Goal: Register for event/course

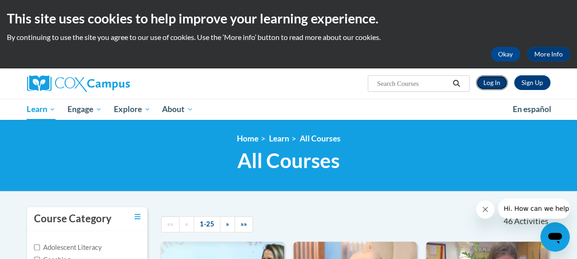
click at [501, 82] on link "Log In" at bounding box center [492, 82] width 32 height 15
click at [502, 55] on button "Okay" at bounding box center [505, 54] width 29 height 15
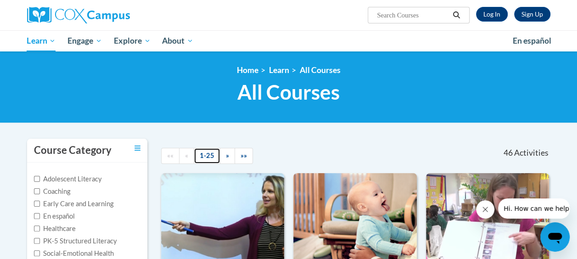
click at [205, 155] on link "1-25" at bounding box center [207, 156] width 27 height 16
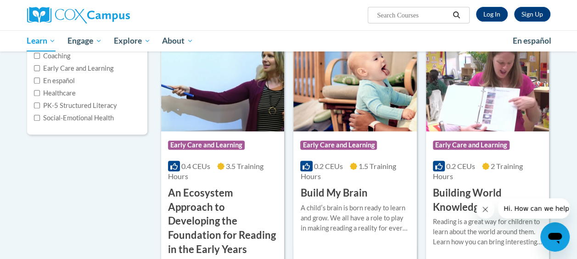
scroll to position [136, 0]
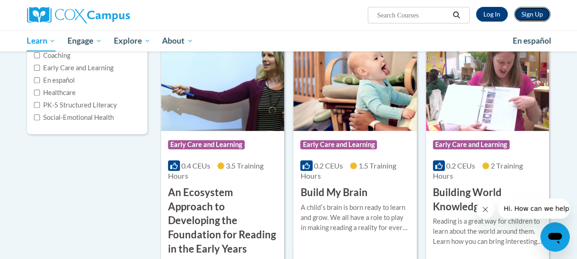
click at [530, 15] on link "Sign Up" at bounding box center [533, 14] width 36 height 15
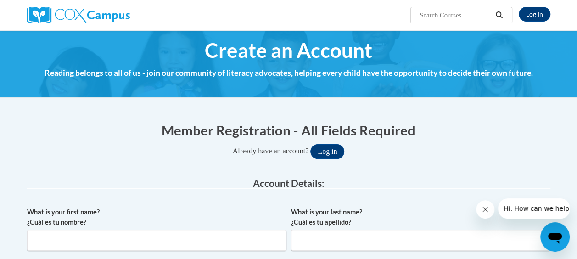
scroll to position [6, 0]
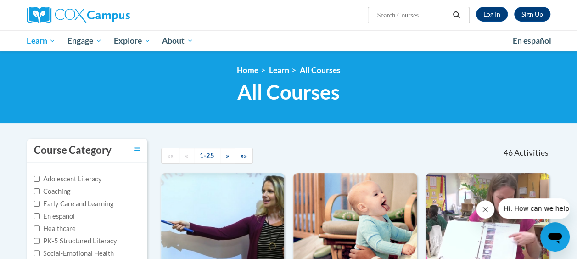
click at [408, 16] on input "Search..." at bounding box center [413, 15] width 74 height 11
type input "o"
type input "module 1 lesson 1"
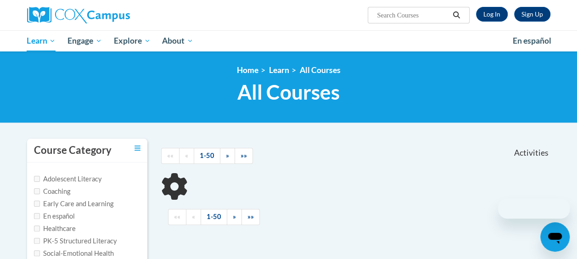
type input "module 1 lesson 1"
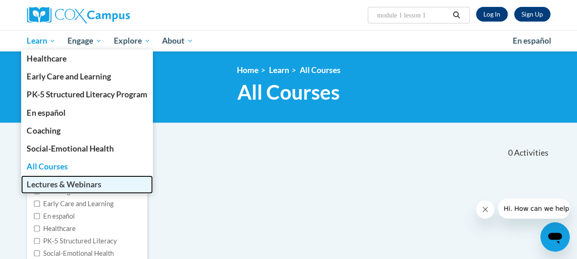
click at [53, 181] on span "Lectures & Webinars" at bounding box center [64, 185] width 74 height 10
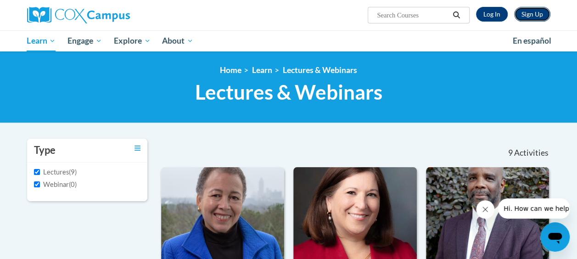
click at [531, 12] on link "Sign Up" at bounding box center [533, 14] width 36 height 15
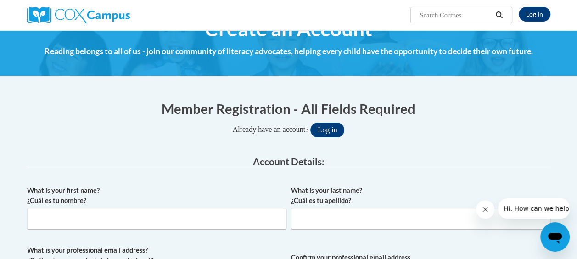
scroll to position [73, 0]
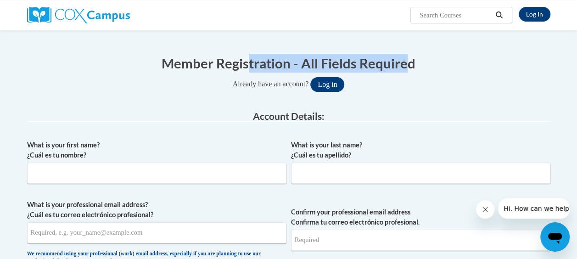
drag, startPoint x: 266, startPoint y: 59, endPoint x: 415, endPoint y: 73, distance: 150.4
click at [415, 73] on div "Member Registration - All Fields Required Already have an account? Log in" at bounding box center [289, 73] width 524 height 38
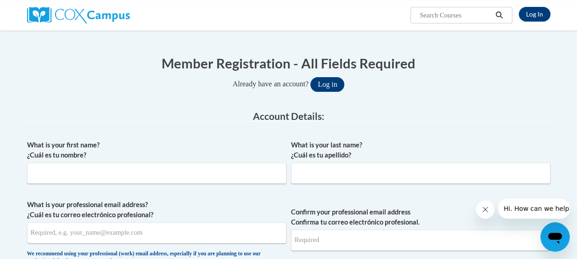
drag, startPoint x: 415, startPoint y: 73, endPoint x: 456, endPoint y: 128, distance: 69.0
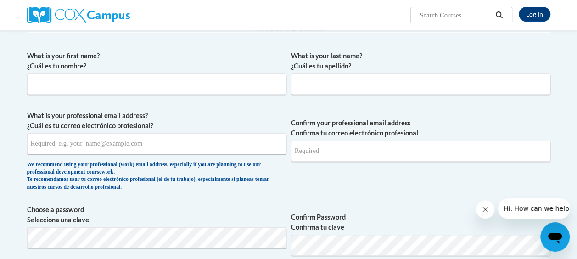
scroll to position [126, 0]
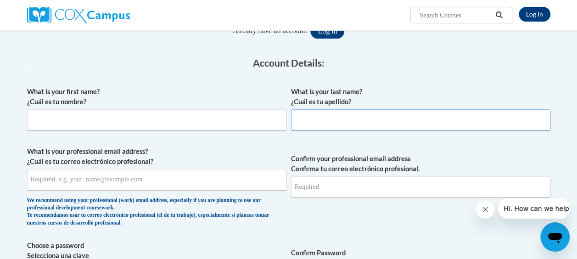
click at [400, 117] on input "What is your last name? ¿Cuál es tu apellido?" at bounding box center [421, 119] width 260 height 21
type input "Naeger"
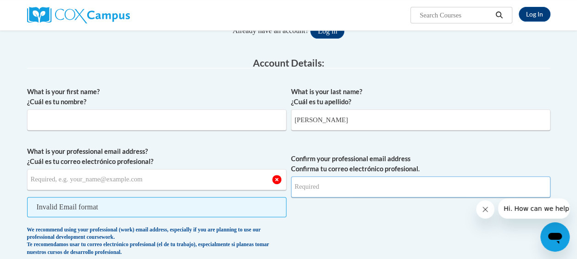
click at [360, 190] on input "Confirm your professional email address Confirma tu correo electrónico profesio…" at bounding box center [421, 186] width 260 height 21
type input "kimberly.naeger@slps.org"
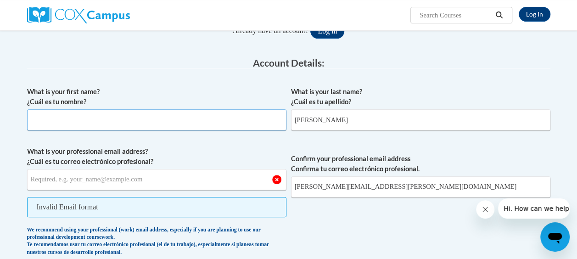
type input "Kimberly Christine"
type input "kimberly.naeger@slps.org"
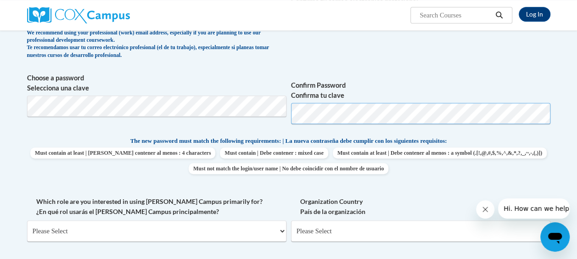
scroll to position [294, 0]
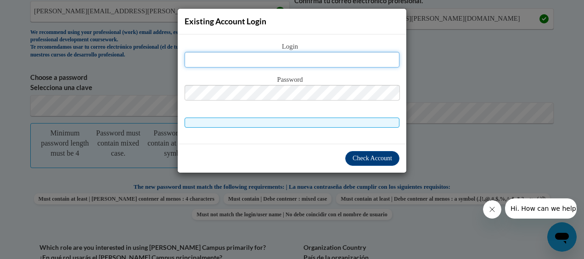
click at [333, 62] on input "text" at bounding box center [292, 60] width 215 height 16
type input "kimberly.naeger@slps.org"
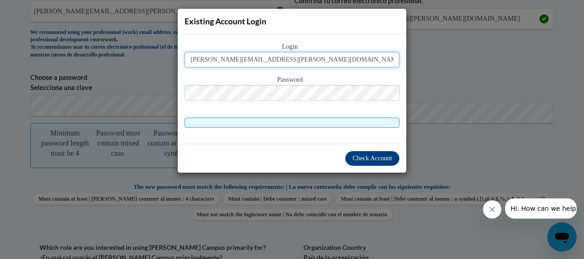
click at [317, 57] on input "kimberly.naeger@slps.org" at bounding box center [292, 60] width 215 height 16
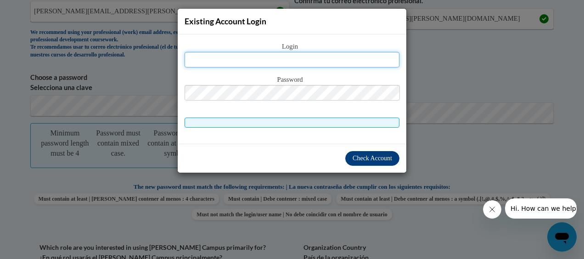
click at [323, 56] on input "text" at bounding box center [292, 60] width 215 height 16
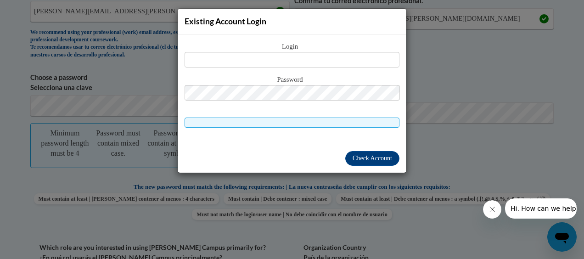
click at [462, 52] on div "Existing Account Login Login Password" at bounding box center [292, 129] width 584 height 259
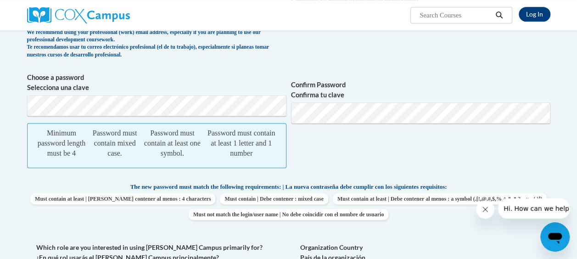
click at [489, 132] on span "Confirm Password Confirma tu clave" at bounding box center [421, 125] width 260 height 105
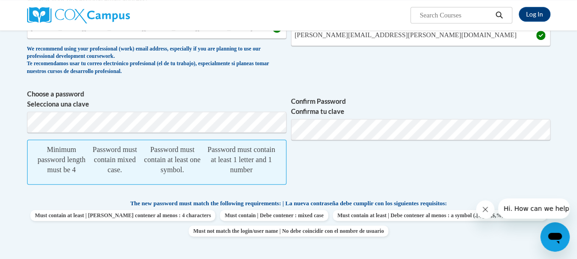
scroll to position [277, 0]
click at [436, 141] on span "Confirm Password Confirma tu clave" at bounding box center [421, 142] width 260 height 105
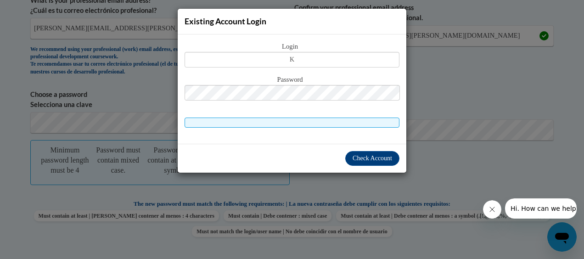
click at [472, 151] on div "Existing Account Login Login K Password" at bounding box center [292, 129] width 584 height 259
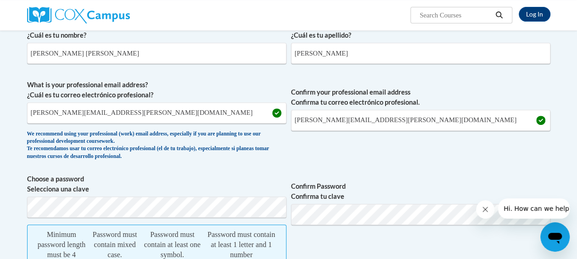
scroll to position [193, 0]
click at [251, 213] on span "Choose a password Selecciona una clave Minimum password length must be 4 Passwo…" at bounding box center [289, 226] width 524 height 105
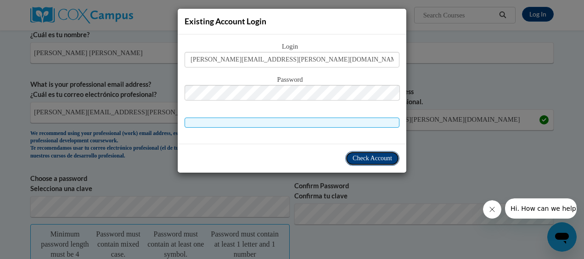
click at [357, 159] on span "Check Account" at bounding box center [373, 158] width 40 height 7
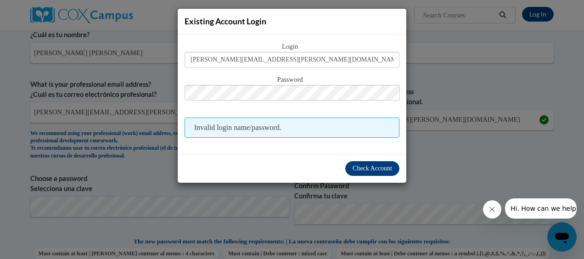
click at [190, 209] on div "Existing Account Login Login kimberly.naeger@slps.org Password Invalid login na…" at bounding box center [292, 129] width 584 height 259
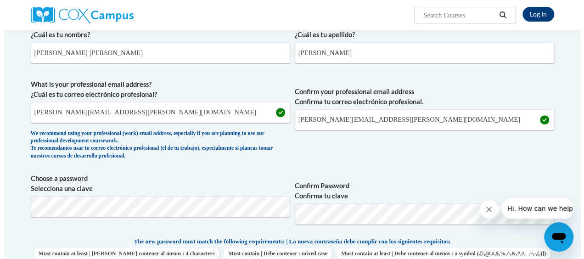
scroll to position [277, 0]
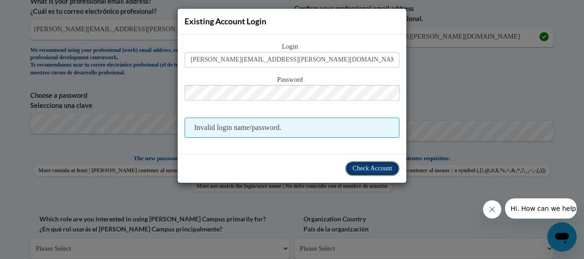
click at [363, 166] on span "Check Account" at bounding box center [373, 168] width 40 height 7
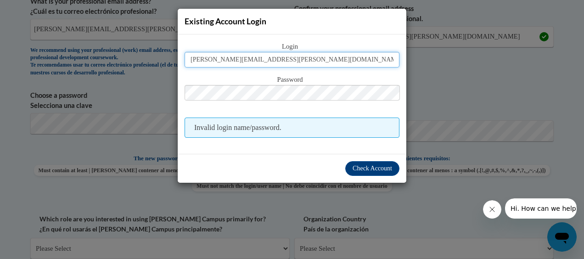
drag, startPoint x: 335, startPoint y: 63, endPoint x: 230, endPoint y: 70, distance: 105.9
click at [230, 70] on div "Login kimberly.naeger@slps.org Password Invalid login name/password." at bounding box center [292, 89] width 215 height 96
type input "kcnbp3@umsystem.edu"
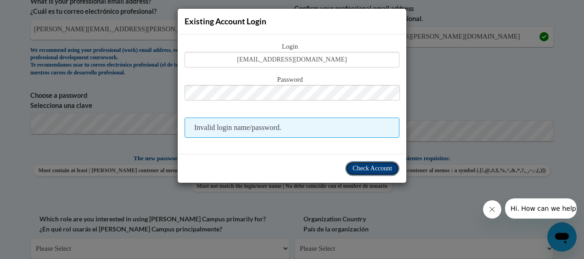
click at [374, 169] on span "Check Account" at bounding box center [373, 168] width 40 height 7
click at [369, 170] on span "Check Account" at bounding box center [373, 168] width 40 height 7
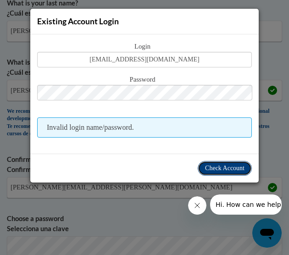
click at [215, 166] on span "Check Account" at bounding box center [225, 168] width 40 height 7
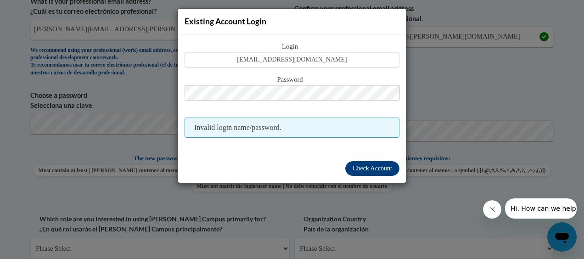
click at [452, 129] on div "Existing Account Login Login kcnbp3@umsystem.edu Password Invalid login name/pa…" at bounding box center [292, 129] width 584 height 259
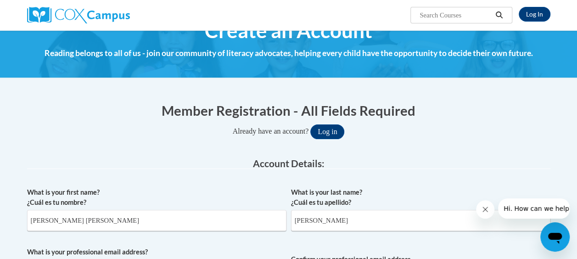
scroll to position [0, 0]
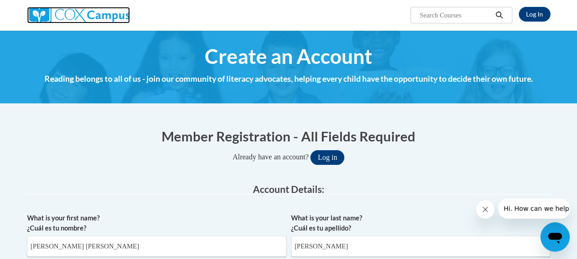
click at [84, 17] on img at bounding box center [78, 15] width 103 height 17
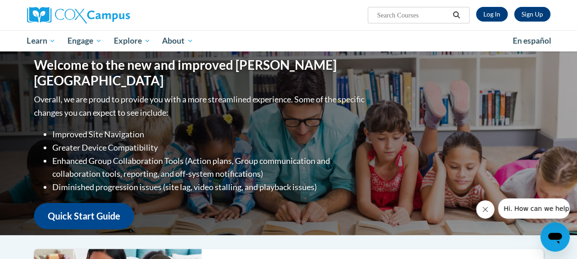
click at [403, 11] on input "Search..." at bounding box center [413, 15] width 74 height 11
click at [420, 10] on input "Search..." at bounding box center [413, 15] width 74 height 11
type input "oral language is the foundation for literacy"
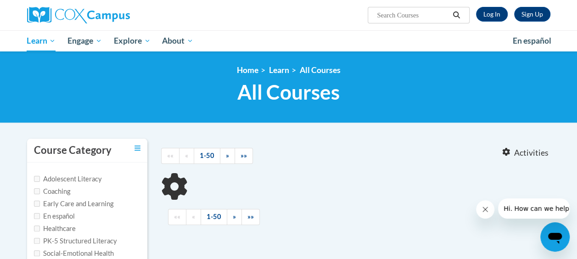
type input "oral language is the foundation for literacy"
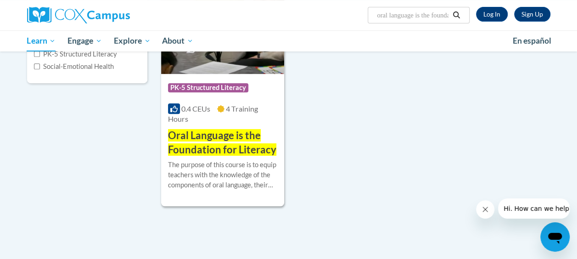
scroll to position [199, 0]
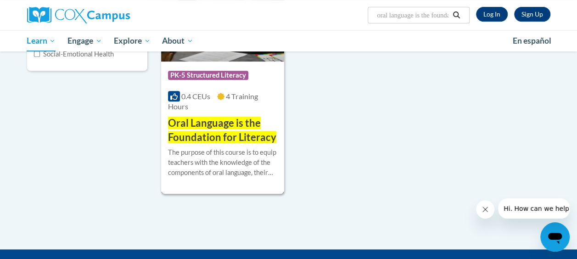
click at [237, 131] on span "Oral Language is the Foundation for Literacy" at bounding box center [222, 130] width 108 height 27
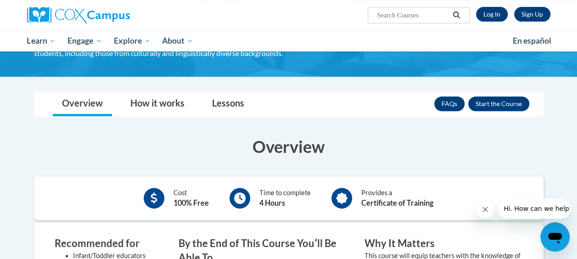
scroll to position [130, 0]
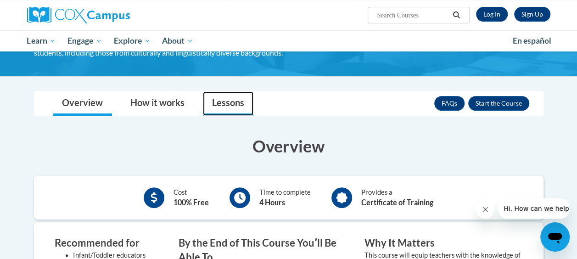
click at [234, 104] on link "Lessons" at bounding box center [228, 103] width 51 height 24
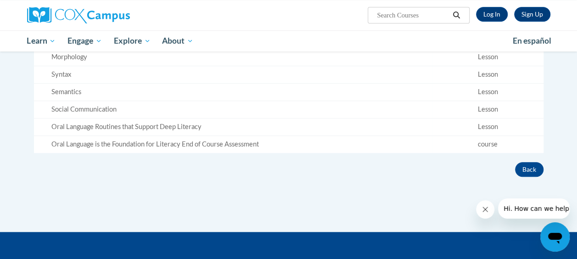
scroll to position [364, 0]
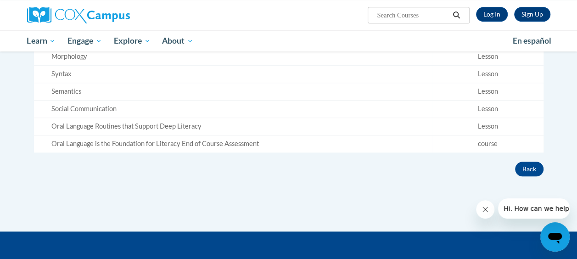
click at [98, 135] on td "Oral Language is the Foundation for Literacy End of Course Assessment" at bounding box center [233, 143] width 399 height 17
click at [102, 146] on div "Oral Language is the Foundation for Literacy End of Course Assessment" at bounding box center [240, 144] width 378 height 10
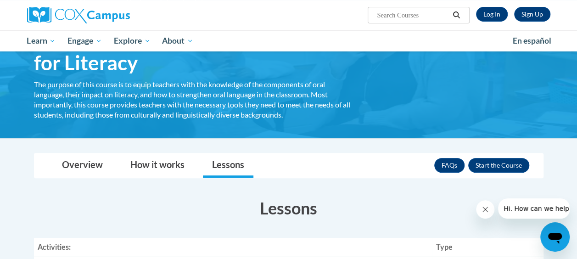
scroll to position [71, 0]
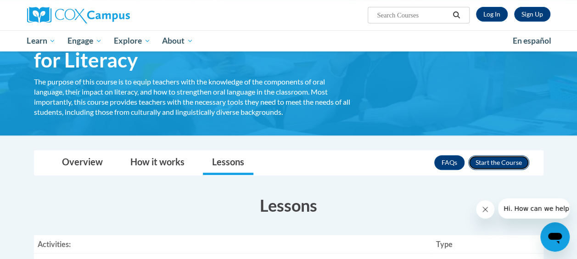
click at [508, 160] on button "Enroll" at bounding box center [499, 162] width 61 height 15
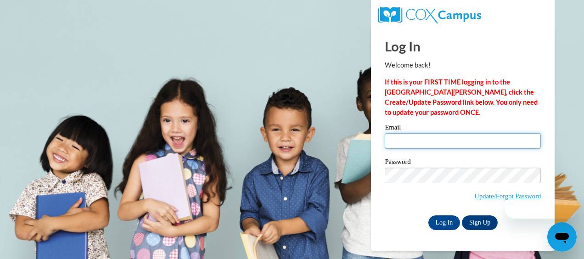
click at [428, 137] on input "Email" at bounding box center [463, 141] width 156 height 16
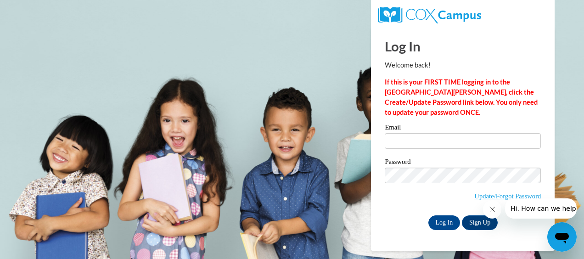
click at [354, 145] on body "Log In Welcome back! If this is your FIRST TIME logging in to the [GEOGRAPHIC_D…" at bounding box center [292, 129] width 584 height 259
click at [493, 210] on icon "Close message from company" at bounding box center [492, 209] width 5 height 5
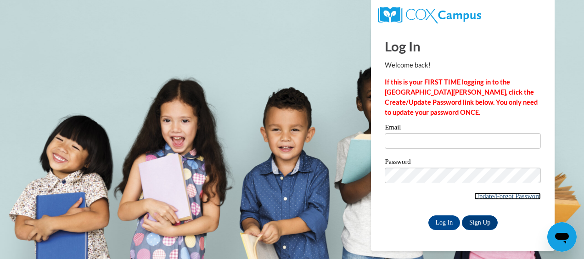
click at [499, 199] on link "Update/Forgot Password" at bounding box center [508, 195] width 67 height 7
click at [480, 217] on link "Sign Up" at bounding box center [480, 222] width 36 height 15
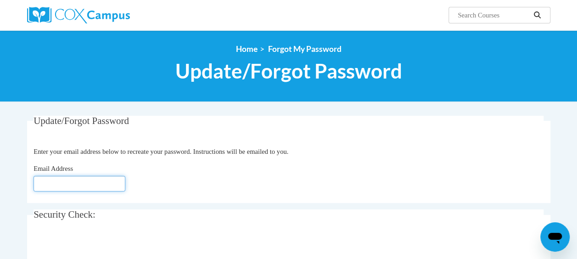
click at [103, 183] on input "Email Address" at bounding box center [80, 184] width 92 height 16
type input "[PERSON_NAME][EMAIL_ADDRESS][PERSON_NAME][DOMAIN_NAME]"
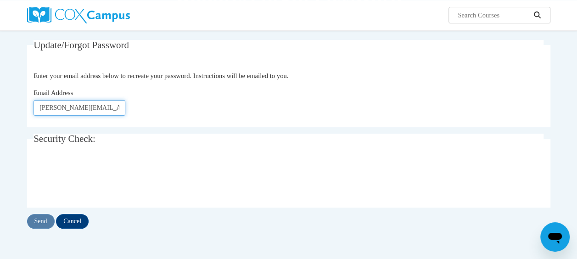
scroll to position [76, 0]
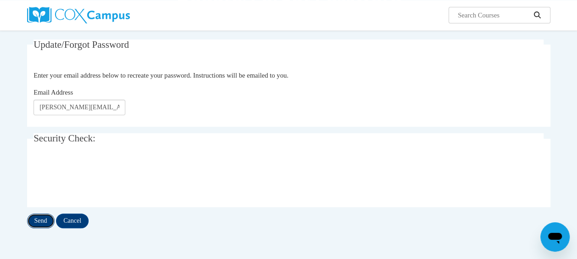
click at [42, 221] on input "Send" at bounding box center [41, 221] width 28 height 15
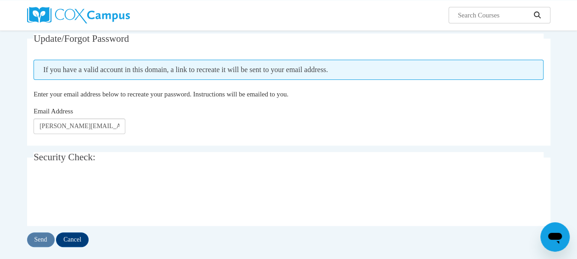
scroll to position [83, 0]
click at [42, 244] on input "Send" at bounding box center [41, 239] width 28 height 15
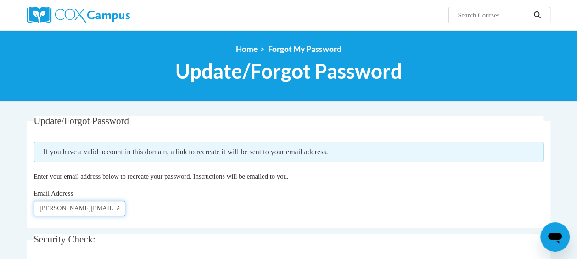
drag, startPoint x: 113, startPoint y: 204, endPoint x: 15, endPoint y: 208, distance: 97.9
click at [55, 209] on input "kcnpb3@umsystem.edu" at bounding box center [80, 209] width 92 height 16
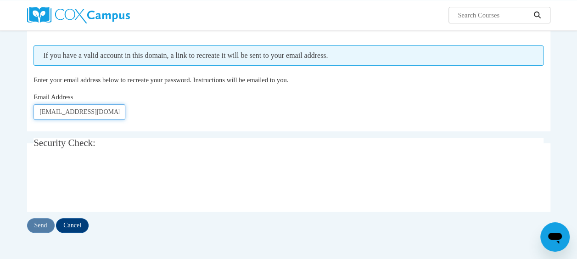
scroll to position [99, 0]
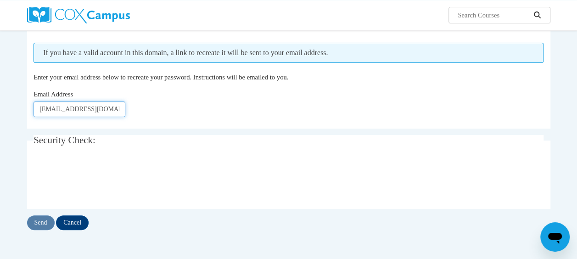
type input "kcnbp3@umsystem.edu"
click at [42, 232] on div "Update/Forgot Password Please enter your email address If you have a valid acco…" at bounding box center [289, 133] width 538 height 232
click at [40, 225] on input "Send" at bounding box center [41, 222] width 28 height 15
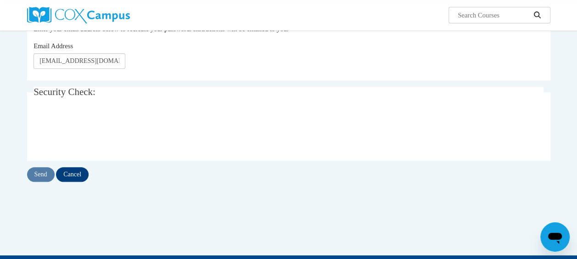
scroll to position [148, 0]
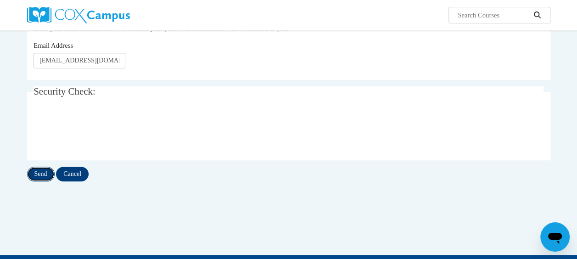
click at [48, 175] on input "Send" at bounding box center [41, 174] width 28 height 15
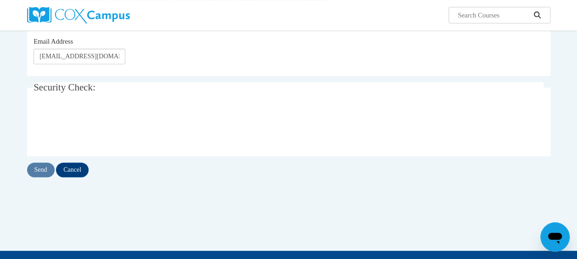
scroll to position [153, 0]
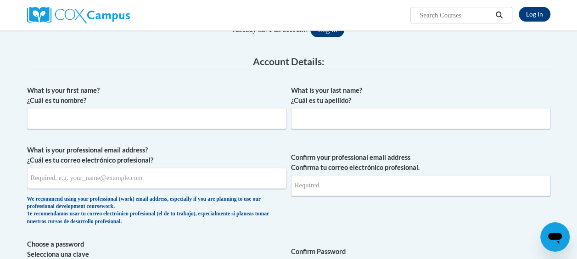
scroll to position [128, 0]
click at [262, 119] on input "What is your first name? ¿Cuál es tu nombre?" at bounding box center [157, 118] width 260 height 21
type input "Kimberly Christine"
type input "Naeger"
type input "kimberly.naeger@slps.org"
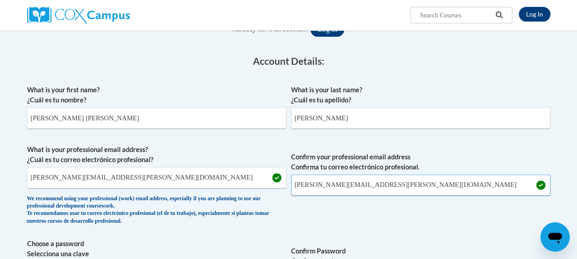
drag, startPoint x: 394, startPoint y: 183, endPoint x: 228, endPoint y: 196, distance: 165.9
click at [228, 196] on span "What is your professional email address? ¿Cuál es tu correo electrónico profesi…" at bounding box center [289, 187] width 524 height 85
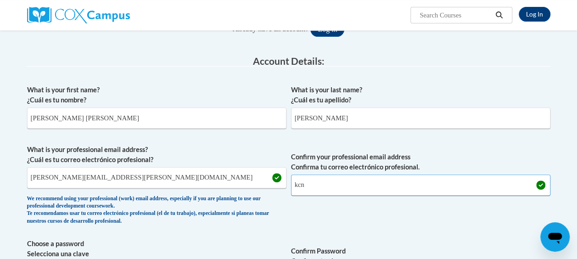
type input "kcnbp3@umsystem.edu"
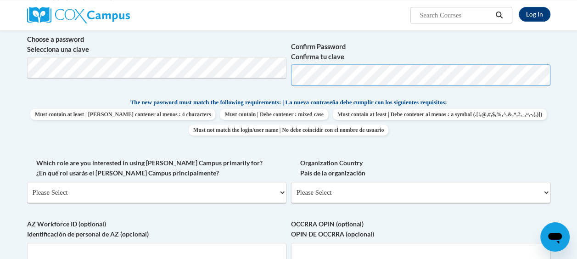
scroll to position [333, 0]
click at [169, 192] on select "Please Select College/University | Colegio/Universidad Community/Nonprofit Part…" at bounding box center [157, 191] width 260 height 21
select select "5a18ea06-2b54-4451-96f2-d152daf9eac5"
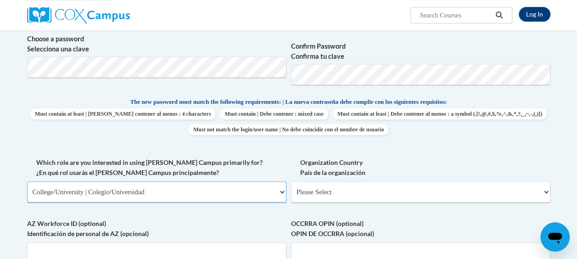
click at [27, 181] on select "Please Select College/University | Colegio/Universidad Community/Nonprofit Part…" at bounding box center [157, 191] width 260 height 21
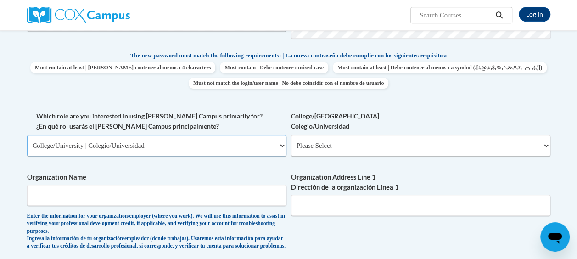
scroll to position [381, 0]
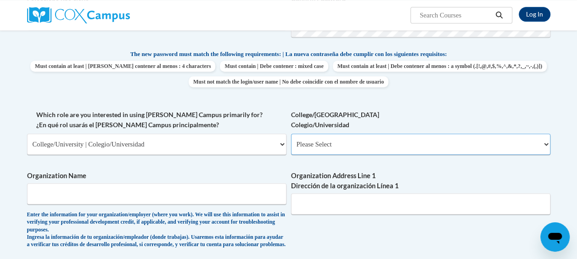
click at [310, 149] on select "Please Select College/University Staff | Empleado universitario College/Univers…" at bounding box center [421, 144] width 260 height 21
select select "99b32b07-cffc-426c-8bf6-0cd77760d84b"
click at [291, 134] on select "Please Select College/University Staff | Empleado universitario College/Univers…" at bounding box center [421, 144] width 260 height 21
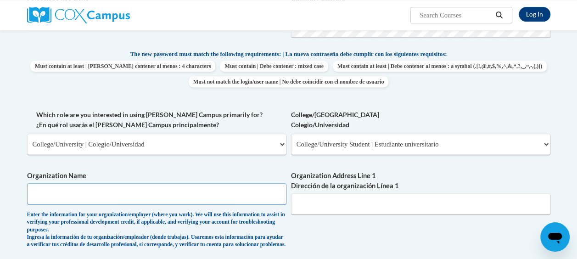
click at [204, 197] on input "Organization Name" at bounding box center [157, 193] width 260 height 21
type input "University of Missouri"
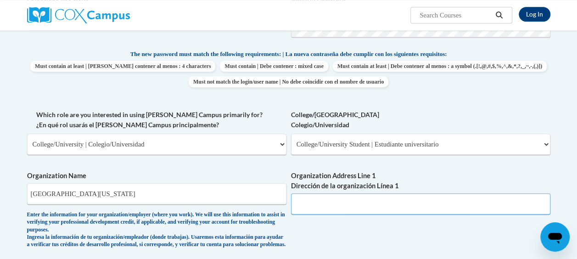
click at [348, 197] on input "Organization Address Line 1 Dirección de la organización Línea 1" at bounding box center [421, 203] width 260 height 21
paste input "1 University Blvd, Saint Louis, MO 63121 ·"
type input "1 University Blvd, Saint Louis, MO 63121 ·"
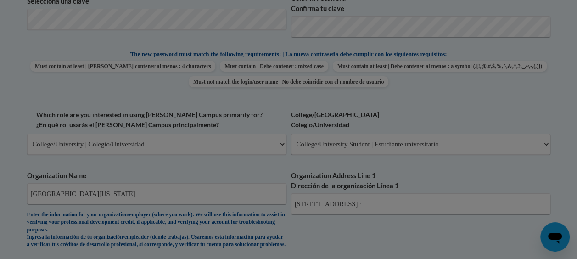
scroll to position [436, 0]
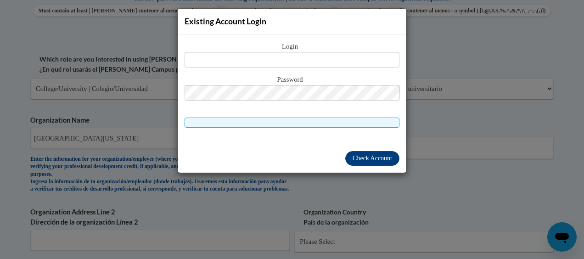
click at [451, 177] on div "Existing Account Login Login Password" at bounding box center [292, 129] width 584 height 259
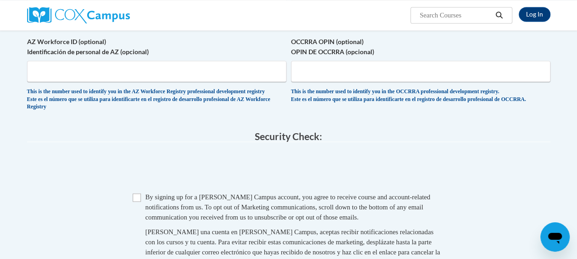
scroll to position [668, 0]
click at [139, 201] on input "Checkbox" at bounding box center [137, 197] width 8 height 8
checkbox input "true"
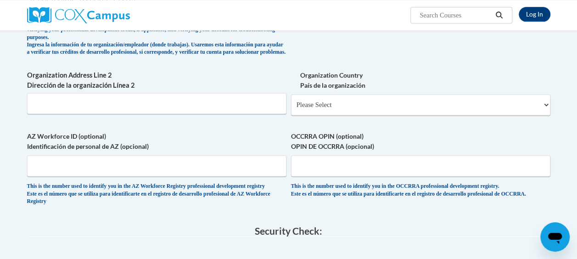
scroll to position [569, 0]
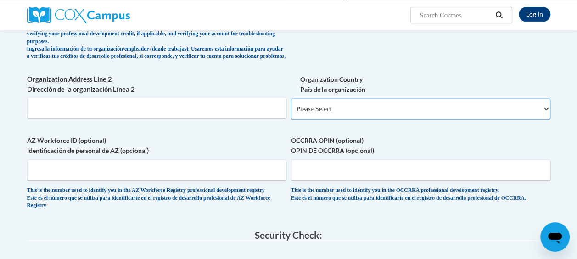
click at [358, 118] on select "Please Select United States | Estados Unidos Outside of the United States | Fue…" at bounding box center [421, 108] width 260 height 21
select select "ad49bcad-a171-4b2e-b99c-48b446064914"
click at [291, 105] on select "Please Select United States | Estados Unidos Outside of the United States | Fue…" at bounding box center [421, 108] width 260 height 21
select select
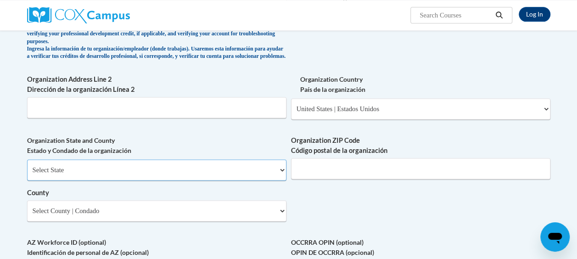
click at [270, 180] on select "Select State Alabama Alaska Arizona Arkansas California Colorado Connecticut De…" at bounding box center [157, 169] width 260 height 21
select select "Missouri"
click at [27, 166] on select "Select State Alabama Alaska Arizona Arkansas California Colorado Connecticut De…" at bounding box center [157, 169] width 260 height 21
click at [306, 173] on input "Organization ZIP Code Código postal de la organización" at bounding box center [421, 168] width 260 height 21
click at [315, 179] on input "Organization ZIP Code Código postal de la organización" at bounding box center [421, 168] width 260 height 21
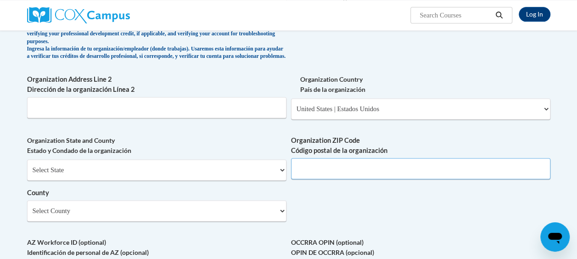
click at [306, 179] on input "Organization ZIP Code Código postal de la organización" at bounding box center [421, 168] width 260 height 21
type input "63109"
click at [206, 215] on select "Select County Adair Andrew Atchison Audrain Barry Barton Bates Benton Bollinger…" at bounding box center [157, 210] width 260 height 21
select select "St. Louis"
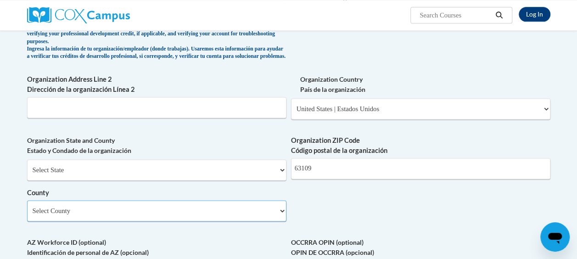
click at [27, 207] on select "Select County Adair Andrew Atchison Audrain Barry Barton Bates Benton Bollinger…" at bounding box center [157, 210] width 260 height 21
click at [250, 245] on label "AZ Workforce ID (optional) Identificación de personal de AZ (opcional)" at bounding box center [157, 248] width 260 height 20
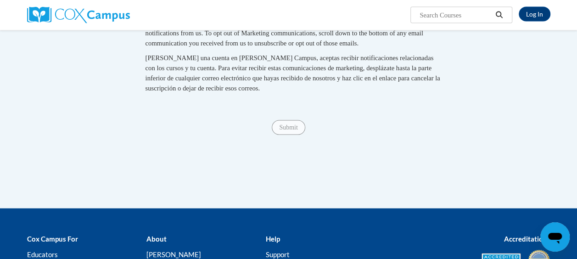
scroll to position [945, 0]
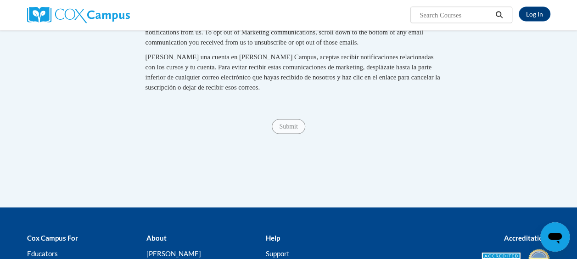
click at [286, 134] on div "Submit Submit" at bounding box center [289, 126] width 524 height 15
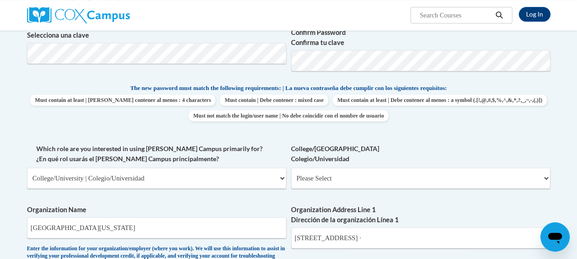
scroll to position [356, 0]
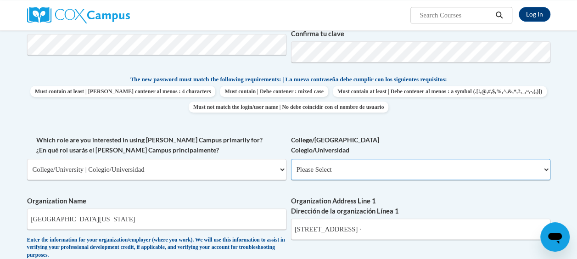
click at [341, 168] on select "Please Select College/University Staff | Empleado universitario College/Univers…" at bounding box center [421, 169] width 260 height 21
select select "99b32b07-cffc-426c-8bf6-0cd77760d84b"
click at [291, 159] on select "Please Select College/University Staff | Empleado universitario College/Univers…" at bounding box center [421, 169] width 260 height 21
select select "null"
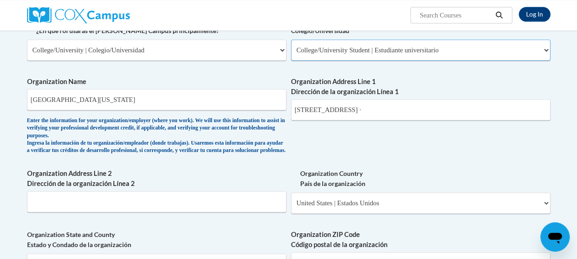
scroll to position [475, 0]
drag, startPoint x: 110, startPoint y: 103, endPoint x: 24, endPoint y: 100, distance: 86.0
click at [24, 100] on div "Member Registration - All Fields Required Already have an account? Log in Prefe…" at bounding box center [289, 131] width 538 height 979
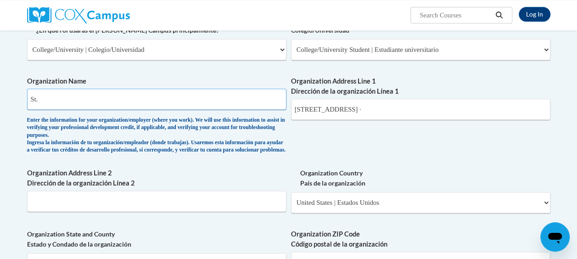
type input "St. Louis Public School"
click at [437, 109] on input "1 University Blvd, Saint Louis, MO 63121 ·" at bounding box center [421, 109] width 260 height 21
drag, startPoint x: 334, startPoint y: 99, endPoint x: 285, endPoint y: 119, distance: 52.4
click at [285, 119] on div "What is your first name? ¿Cuál es tu nombre? Kimberly Christine What is your la…" at bounding box center [289, 73] width 524 height 681
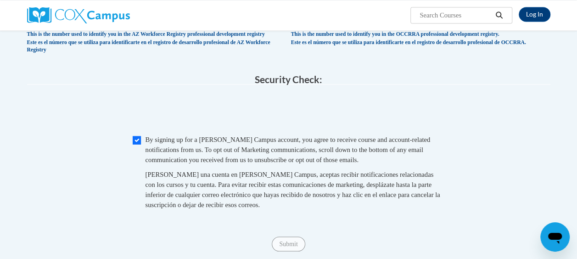
drag, startPoint x: 421, startPoint y: 111, endPoint x: 311, endPoint y: 108, distance: 109.8
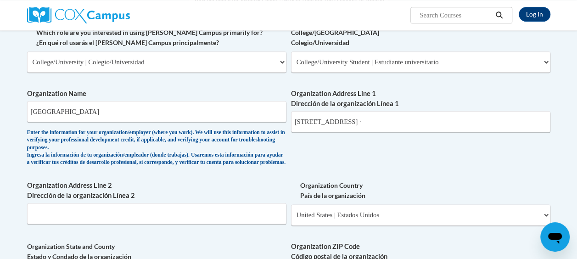
scroll to position [463, 0]
drag, startPoint x: 425, startPoint y: 125, endPoint x: 284, endPoint y: 122, distance: 141.1
click at [284, 122] on div "What is your first name? ¿Cuál es tu nombre? Kimberly Christine What is your la…" at bounding box center [289, 86] width 524 height 681
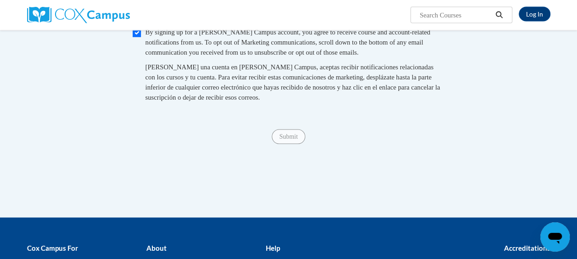
scroll to position [892, 0]
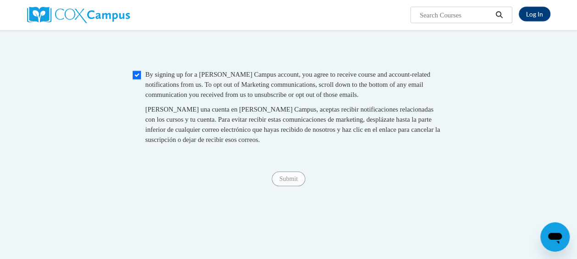
type input "801 N. 11th street St. Louis, mo"
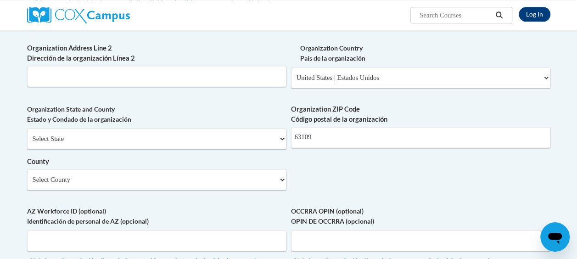
scroll to position [600, 0]
click at [338, 146] on input "63109" at bounding box center [421, 137] width 260 height 21
type input "63101"
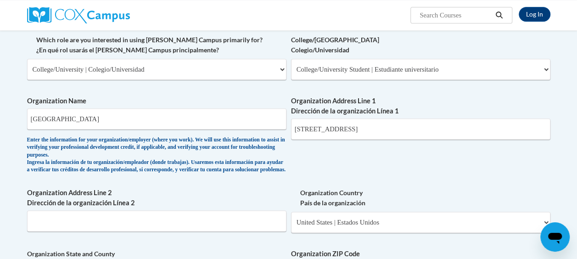
scroll to position [455, 0]
click at [404, 139] on input "801 N. 11th street St. Louis, mo" at bounding box center [421, 129] width 260 height 21
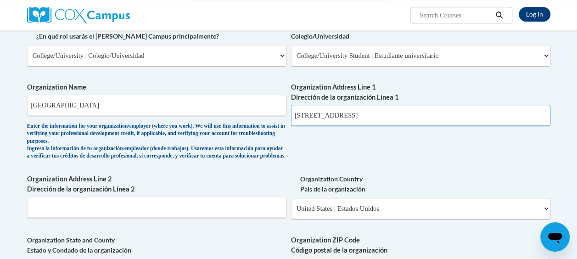
scroll to position [466, 0]
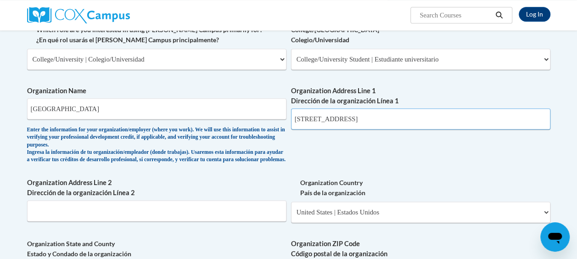
click at [391, 119] on input "801 N. 11th street St. Louis, mo 63101" at bounding box center [421, 118] width 260 height 21
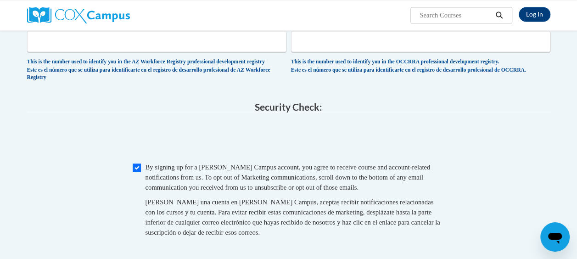
scroll to position [800, 0]
type input "801 N. 11th street St. Louis, MO 63101"
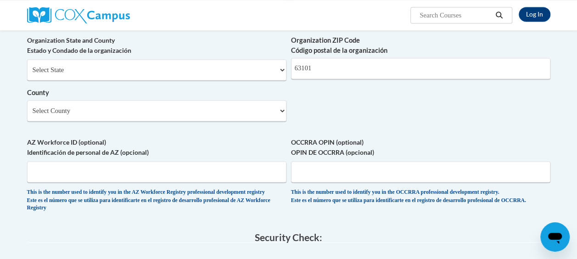
scroll to position [668, 0]
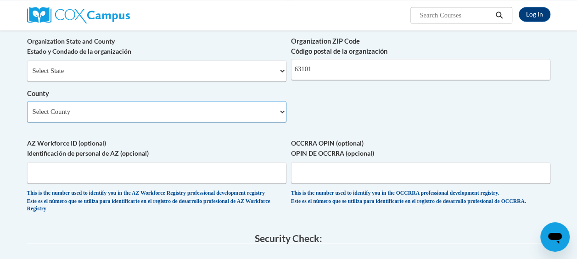
click at [232, 122] on select "Select County Adair Andrew Atchison Audrain Barry Barton Bates Benton Bollinger…" at bounding box center [157, 111] width 260 height 21
select select "St. Louis"
click at [27, 108] on select "Select County Adair Andrew Atchison Audrain Barry Barton Bates Benton Bollinger…" at bounding box center [157, 111] width 260 height 21
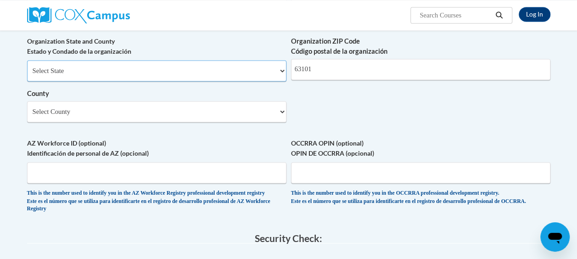
click at [168, 79] on select "Select State Alabama Alaska Arizona Arkansas California Colorado Connecticut De…" at bounding box center [157, 70] width 260 height 21
select select "Missouri"
click at [27, 67] on select "Select State Alabama Alaska Arizona Arkansas California Colorado Connecticut De…" at bounding box center [157, 70] width 260 height 21
click at [352, 146] on label "OCCRRA OPIN (optional) OPIN DE OCCRRA (opcional)" at bounding box center [421, 148] width 260 height 20
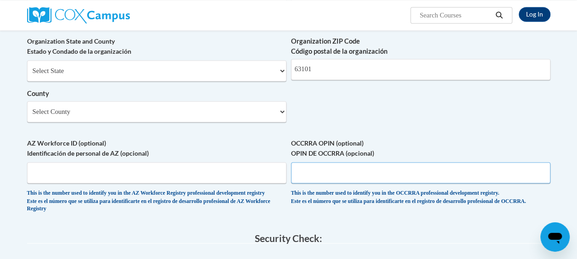
click at [352, 162] on input "OCCRRA OPIN (optional) OPIN DE OCCRRA (opcional)" at bounding box center [421, 172] width 260 height 21
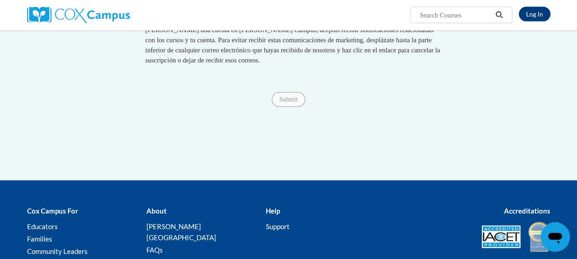
scroll to position [972, 0]
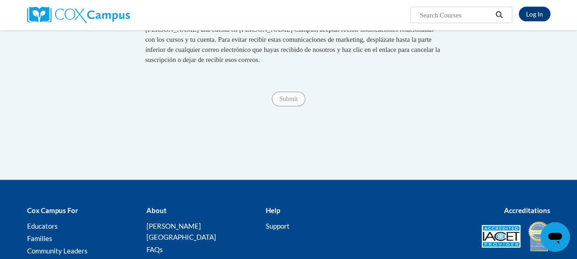
click at [290, 102] on span "Submit" at bounding box center [288, 98] width 33 height 7
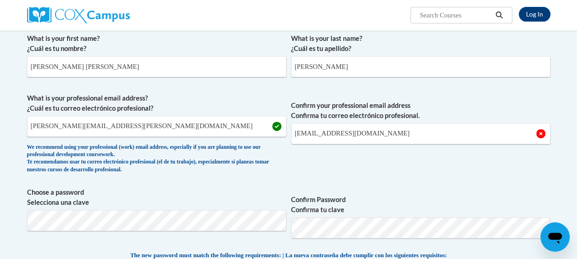
scroll to position [180, 0]
drag, startPoint x: 136, startPoint y: 129, endPoint x: 15, endPoint y: 132, distance: 120.9
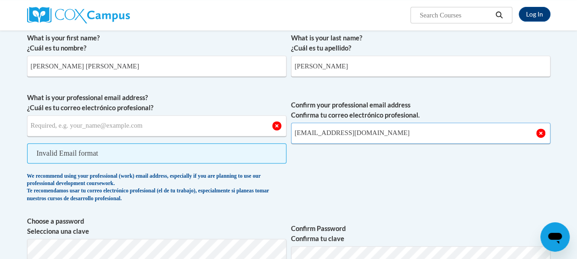
drag, startPoint x: 378, startPoint y: 132, endPoint x: 294, endPoint y: 134, distance: 84.1
click at [294, 134] on input "kcnbp3@umsystem.edu" at bounding box center [421, 133] width 260 height 21
click at [199, 127] on input "What is your professional email address? ¿Cuál es tu correo electrónico profesi…" at bounding box center [157, 125] width 260 height 21
paste input "kcnbp3@umsystem.edu"
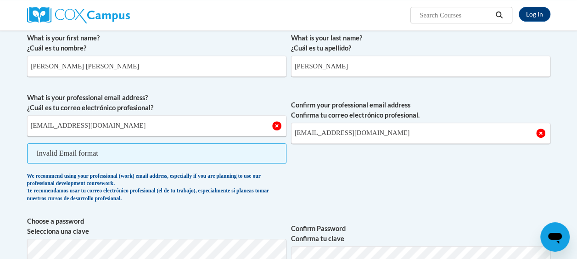
click at [359, 181] on span "Confirm your professional email address Confirma tu correo electrónico profesio…" at bounding box center [421, 150] width 260 height 114
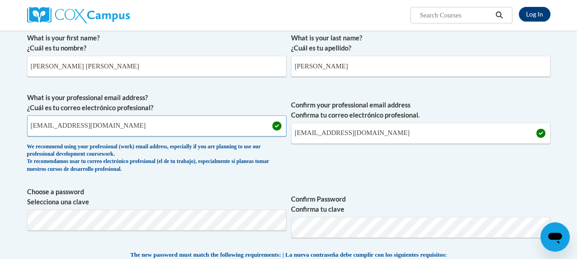
drag, startPoint x: 115, startPoint y: 127, endPoint x: 0, endPoint y: 114, distance: 116.0
type input "kimberly.naeger@slps.org"
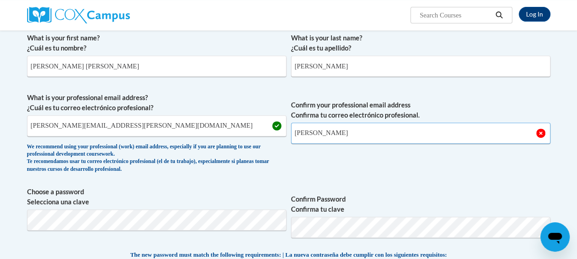
type input "kimberly.naeger@slps.org"
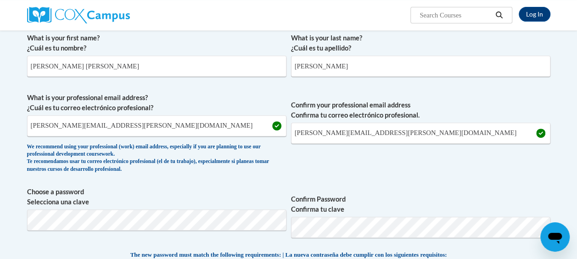
click at [276, 173] on span "What is your professional email address? ¿Cuál es tu correo electrónico profesi…" at bounding box center [157, 135] width 260 height 85
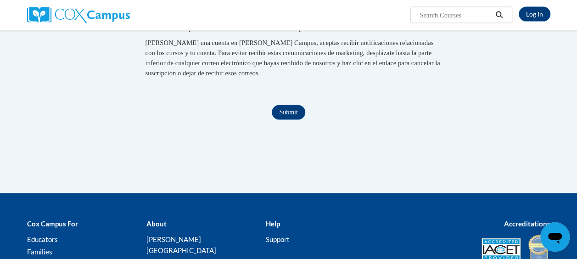
scroll to position [959, 0]
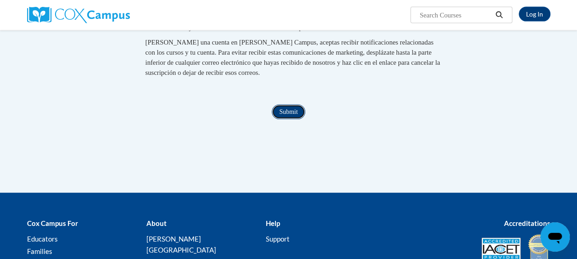
click at [285, 119] on input "Submit" at bounding box center [288, 112] width 33 height 15
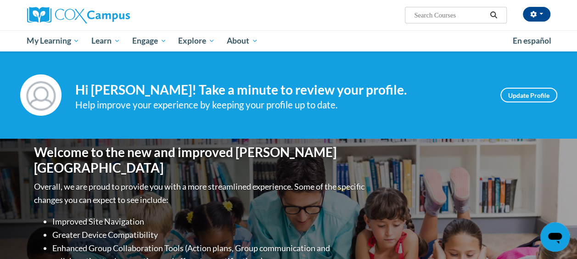
click at [406, 94] on h4 "Hi [PERSON_NAME]! Take a minute to review your profile." at bounding box center [281, 90] width 412 height 16
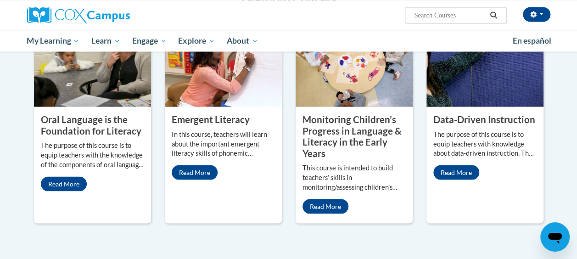
scroll to position [808, 0]
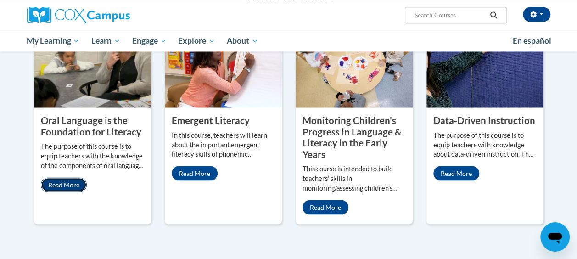
click at [51, 177] on link "Read More" at bounding box center [64, 184] width 46 height 15
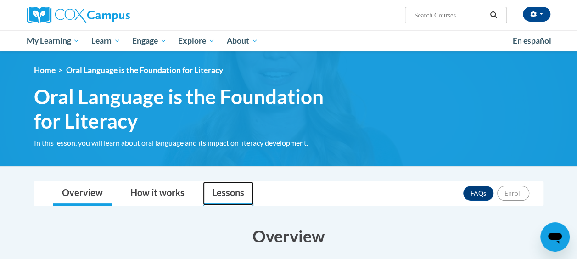
click at [228, 200] on link "Lessons" at bounding box center [228, 193] width 51 height 24
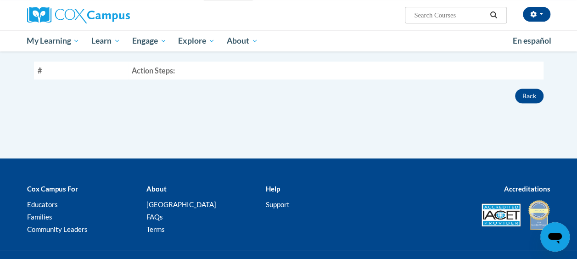
scroll to position [205, 0]
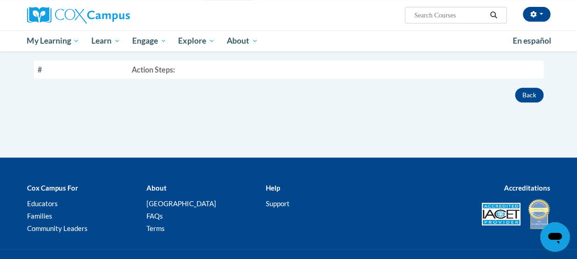
click at [143, 70] on th "Action Steps:" at bounding box center [335, 70] width 415 height 18
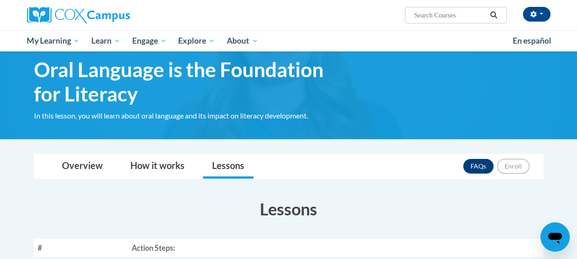
scroll to position [0, 0]
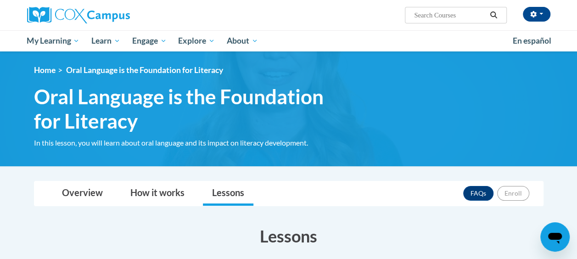
click at [302, 242] on h3 "Lessons" at bounding box center [289, 236] width 510 height 23
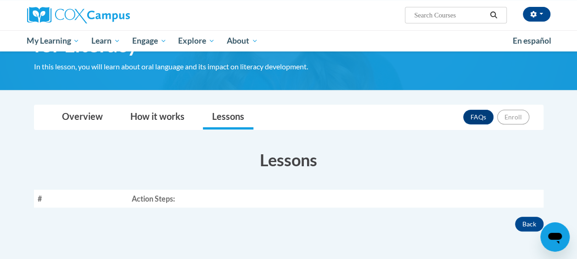
scroll to position [78, 0]
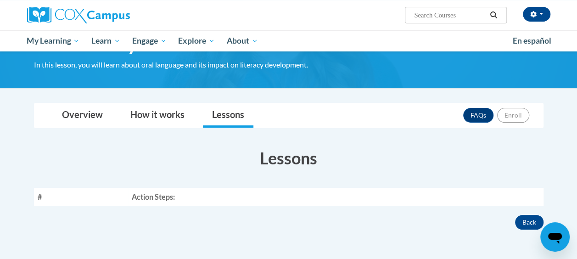
click at [167, 199] on th "Action Steps:" at bounding box center [335, 197] width 415 height 18
click at [302, 202] on th "Action Steps:" at bounding box center [335, 197] width 415 height 18
click at [83, 106] on link "Overview" at bounding box center [82, 115] width 59 height 24
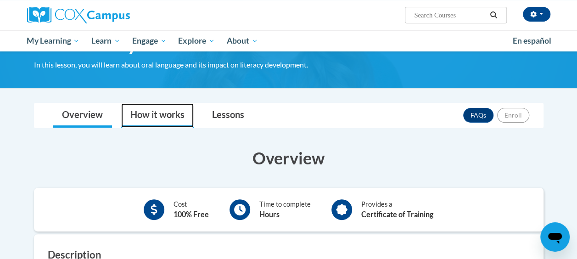
click at [141, 109] on link "How it works" at bounding box center [157, 115] width 73 height 24
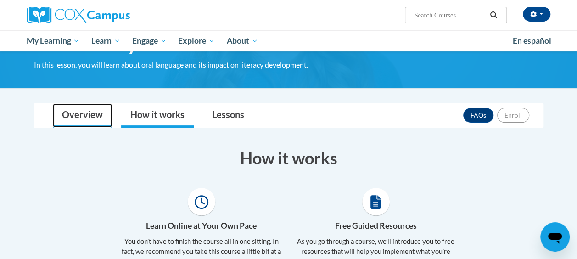
click at [90, 118] on link "Overview" at bounding box center [82, 115] width 59 height 24
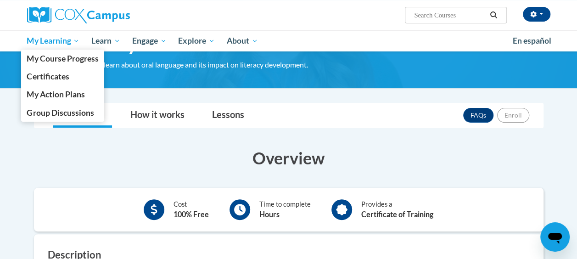
click at [65, 48] on link "My Learning" at bounding box center [53, 40] width 65 height 21
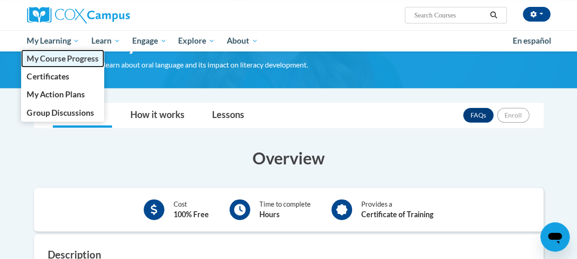
click at [68, 62] on span "My Course Progress" at bounding box center [63, 59] width 72 height 10
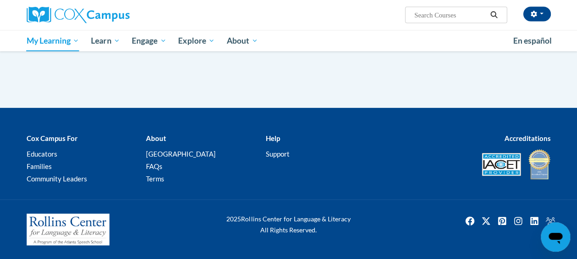
scroll to position [115, 0]
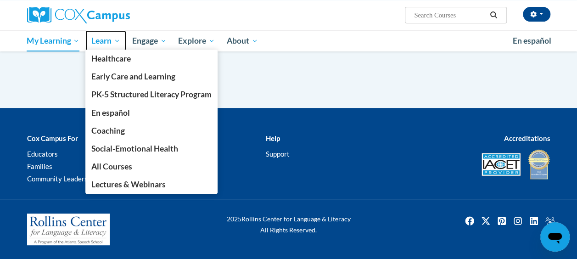
click at [98, 45] on span "Learn" at bounding box center [105, 40] width 29 height 11
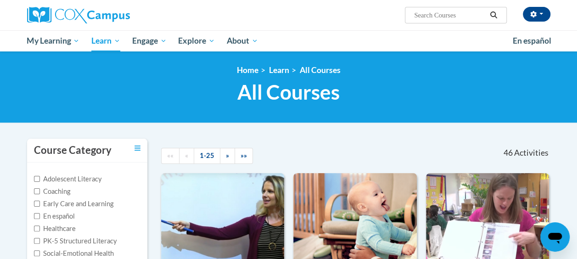
click at [379, 102] on h1 "All Courses All Courses" at bounding box center [289, 92] width 524 height 24
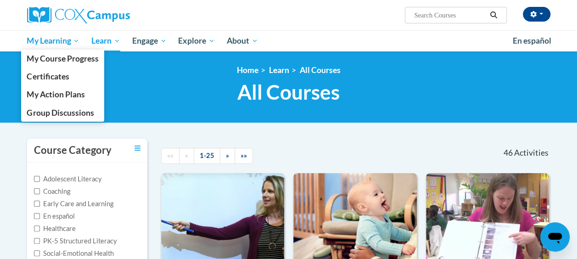
click at [69, 43] on span "My Learning" at bounding box center [53, 40] width 53 height 11
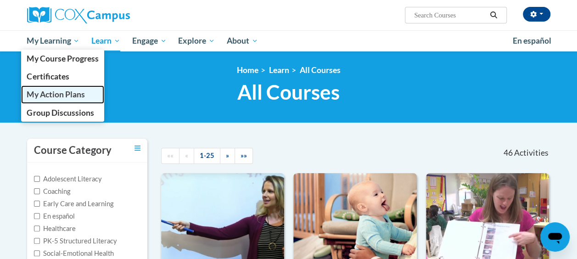
click at [76, 97] on span "My Action Plans" at bounding box center [56, 95] width 58 height 10
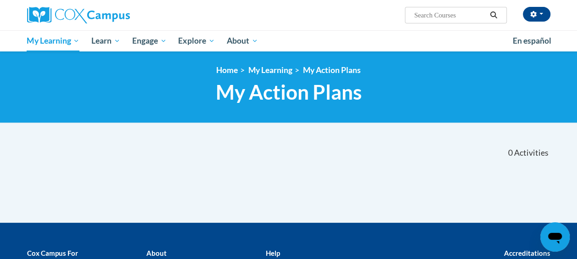
click at [434, 22] on span "Search Search..." at bounding box center [456, 15] width 102 height 17
click at [430, 16] on input "Search..." at bounding box center [450, 15] width 74 height 11
click at [424, 16] on input "Search..." at bounding box center [450, 15] width 74 height 11
type input "oral language"
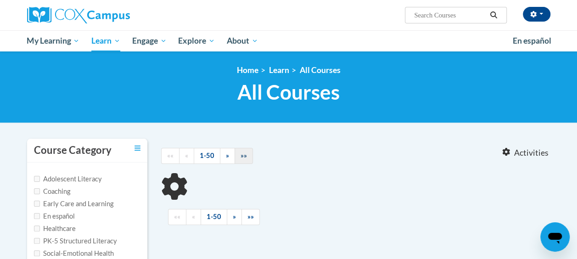
type input "oral language"
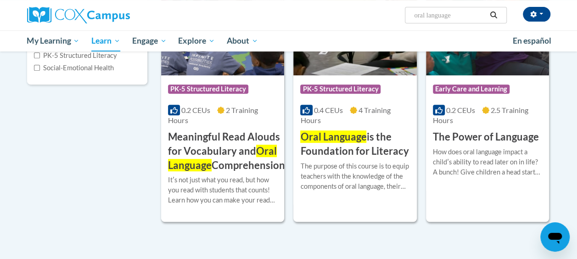
scroll to position [185, 0]
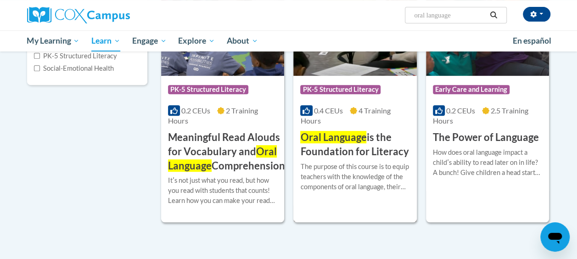
click at [337, 134] on span "Oral Language" at bounding box center [333, 137] width 66 height 12
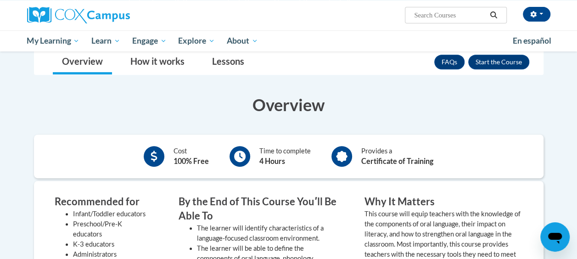
scroll to position [171, 0]
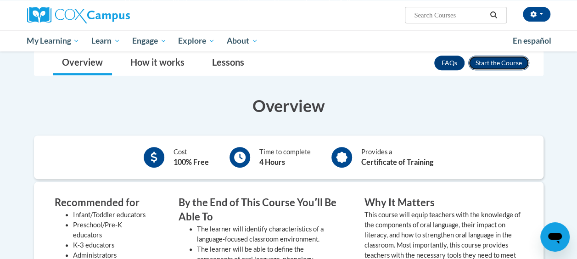
click at [508, 62] on button "Enroll" at bounding box center [499, 63] width 61 height 15
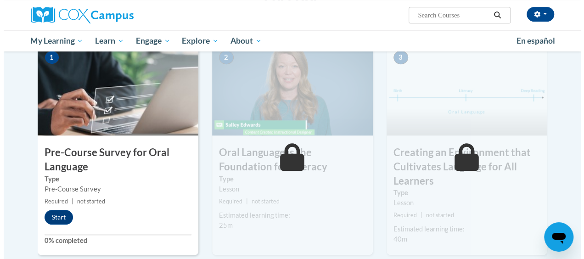
scroll to position [231, 0]
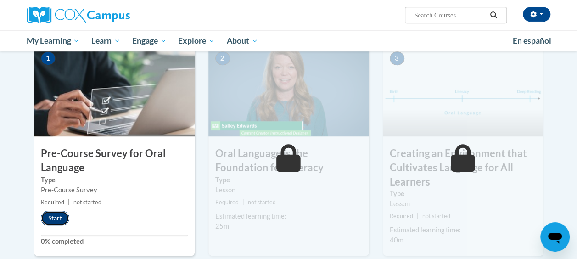
click at [56, 220] on button "Start" at bounding box center [55, 218] width 28 height 15
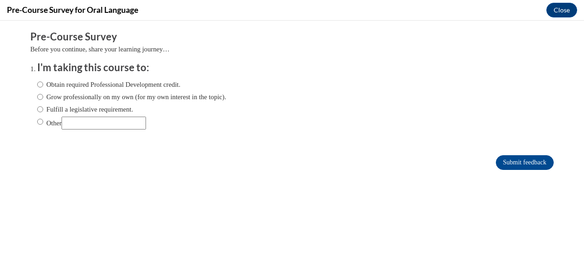
scroll to position [0, 0]
click at [37, 87] on input "Obtain required Professional Development credit." at bounding box center [40, 84] width 6 height 10
radio input "true"
click at [517, 164] on input "Submit feedback" at bounding box center [525, 162] width 58 height 15
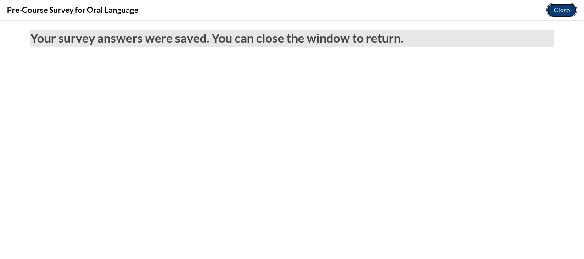
click at [559, 7] on button "Close" at bounding box center [562, 10] width 31 height 15
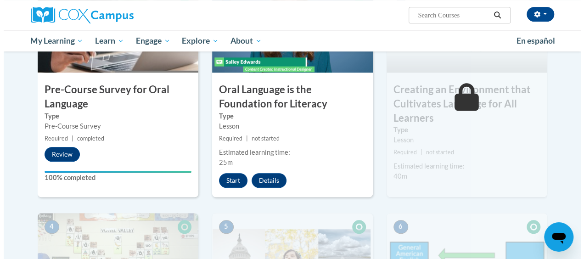
scroll to position [294, 0]
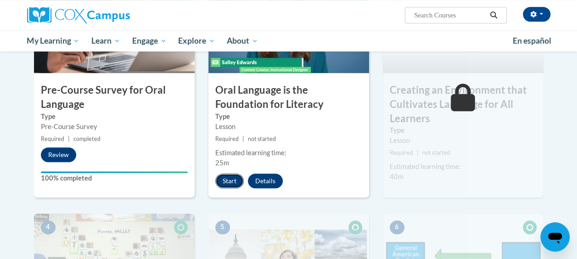
click at [226, 183] on button "Start" at bounding box center [229, 181] width 28 height 15
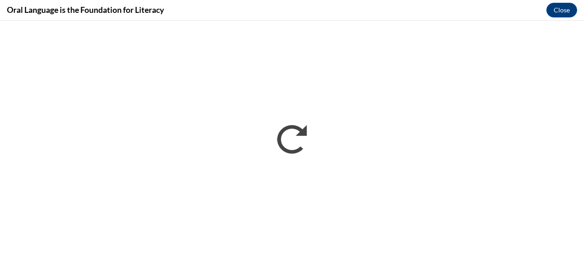
scroll to position [0, 0]
click at [311, 17] on div "Oral Language is the Foundation for Literacy Close" at bounding box center [292, 10] width 584 height 21
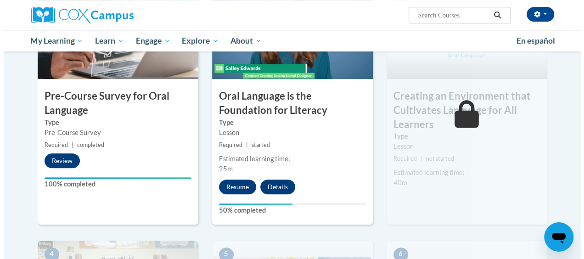
scroll to position [269, 0]
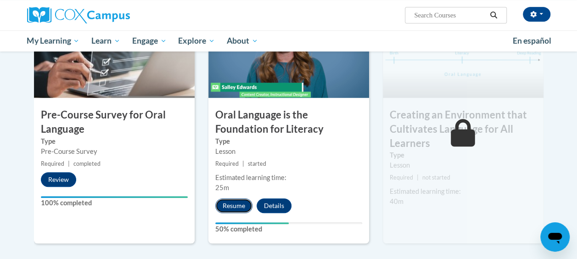
click at [235, 205] on button "Resume" at bounding box center [233, 205] width 37 height 15
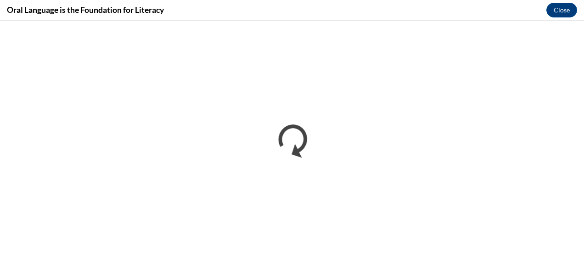
scroll to position [0, 0]
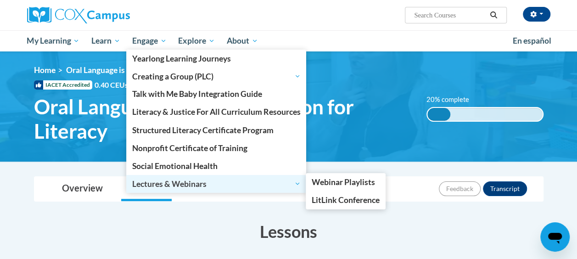
scroll to position [179, 0]
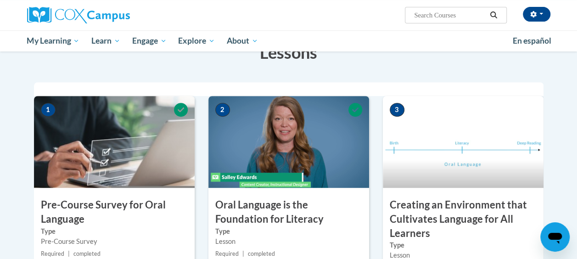
click at [309, 152] on img at bounding box center [289, 142] width 161 height 92
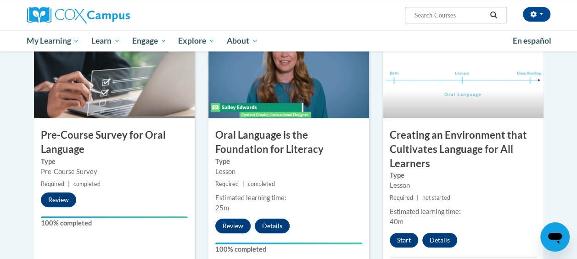
scroll to position [249, 0]
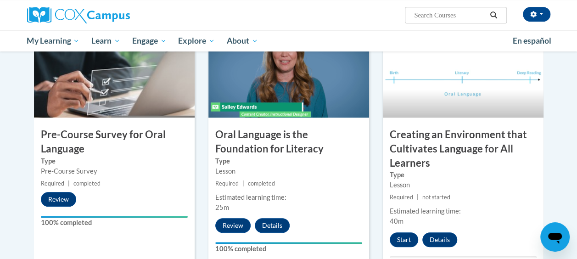
click at [250, 134] on h3 "Oral Language is the Foundation for Literacy" at bounding box center [289, 142] width 161 height 28
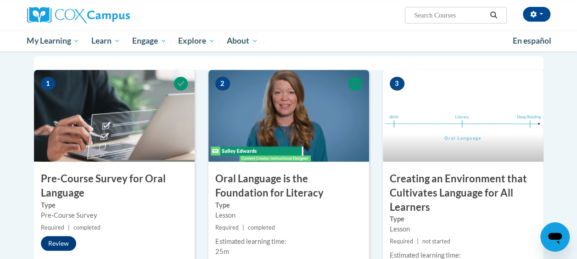
scroll to position [207, 0]
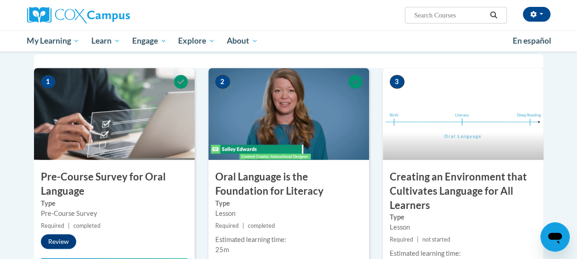
click at [456, 174] on h3 "Creating an Environment that Cultivates Language for All Learners" at bounding box center [463, 191] width 161 height 42
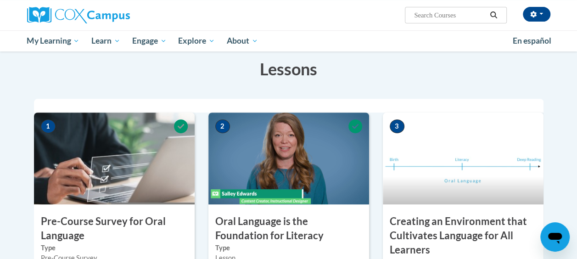
scroll to position [163, 0]
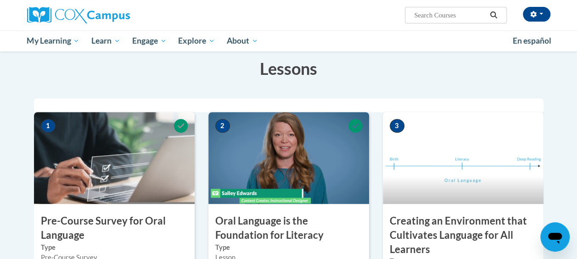
click at [444, 16] on input "Search..." at bounding box center [450, 15] width 74 height 11
type input "lesson 2 creating an environment"
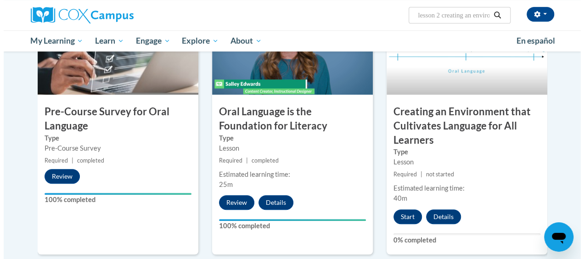
scroll to position [272, 0]
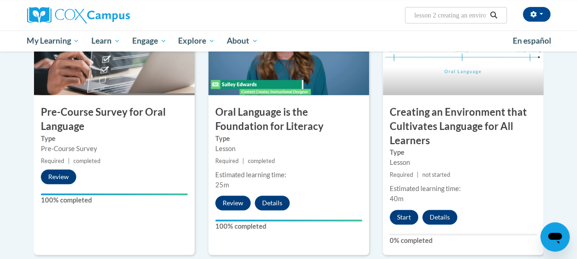
click at [489, 127] on h3 "Creating an Environment that Cultivates Language for All Learners" at bounding box center [463, 126] width 161 height 42
click at [402, 217] on button "Start" at bounding box center [404, 217] width 28 height 15
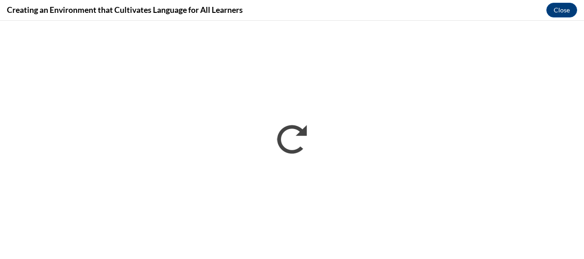
scroll to position [0, 0]
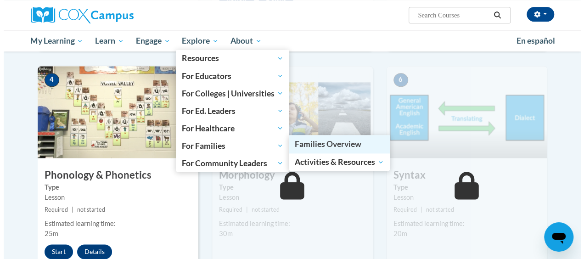
scroll to position [478, 0]
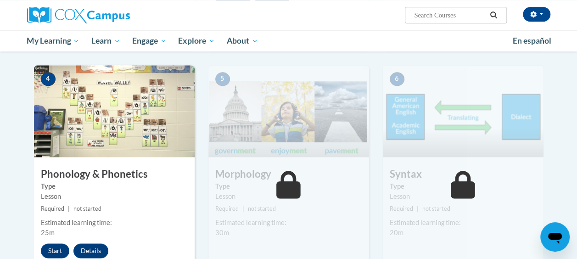
click at [105, 113] on img at bounding box center [114, 111] width 161 height 92
click at [103, 137] on img at bounding box center [114, 111] width 161 height 92
click at [59, 250] on button "Start" at bounding box center [55, 250] width 28 height 15
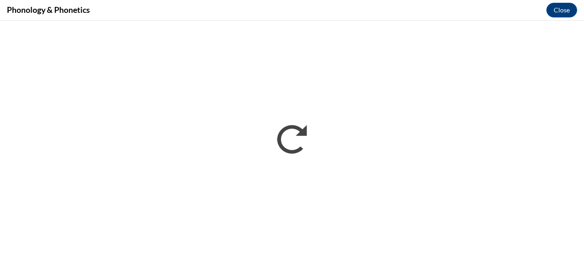
scroll to position [0, 0]
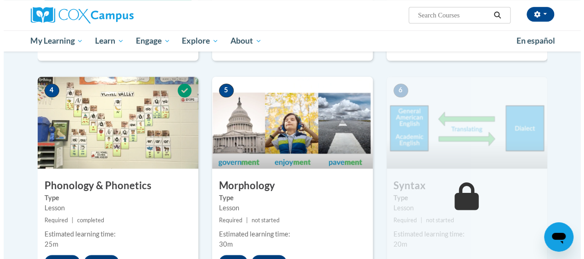
scroll to position [504, 0]
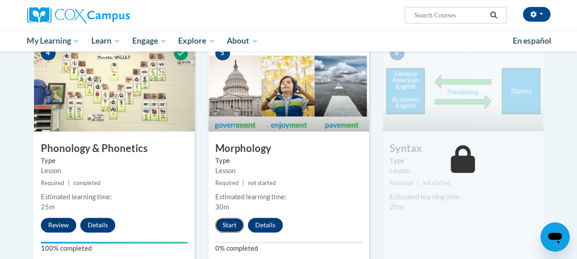
click at [222, 219] on button "Start" at bounding box center [229, 225] width 28 height 15
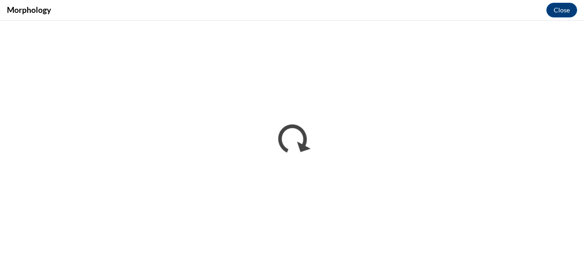
scroll to position [0, 0]
